Goal: Task Accomplishment & Management: Manage account settings

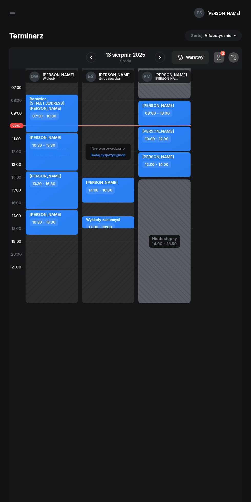
click at [10, 14] on icon "button" at bounding box center [12, 14] width 5 height 0
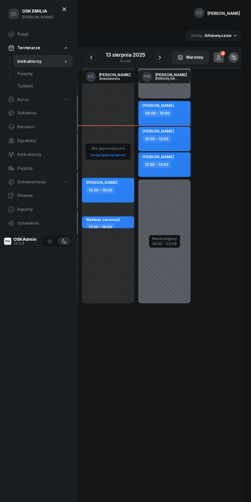
click at [27, 224] on span "Ustawienia" at bounding box center [42, 223] width 51 height 7
select select "07:00"
select select "21:00"
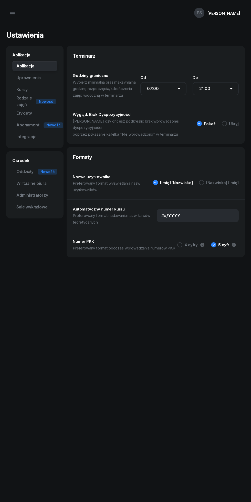
click at [38, 81] on link "Uprawnienia" at bounding box center [34, 78] width 45 height 10
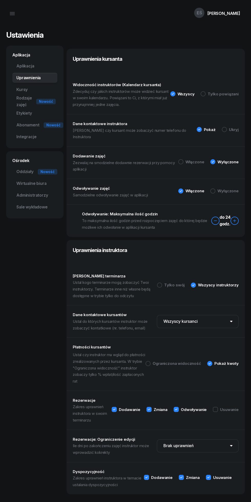
click at [162, 283] on div at bounding box center [159, 285] width 5 height 5
click at [195, 283] on div at bounding box center [193, 285] width 5 height 5
click at [224, 441] on select "Brak uprawnień 1 dzień 2 dni 3 dni 5 dni 7 dni 10 dni 14 dni" at bounding box center [198, 446] width 82 height 13
select select "14"
click at [157, 440] on select "Brak uprawnień 1 dzień 2 dni 3 dni 5 dni 7 dni 10 dni 14 dni" at bounding box center [198, 446] width 82 height 13
